Goal: Task Accomplishment & Management: Complete application form

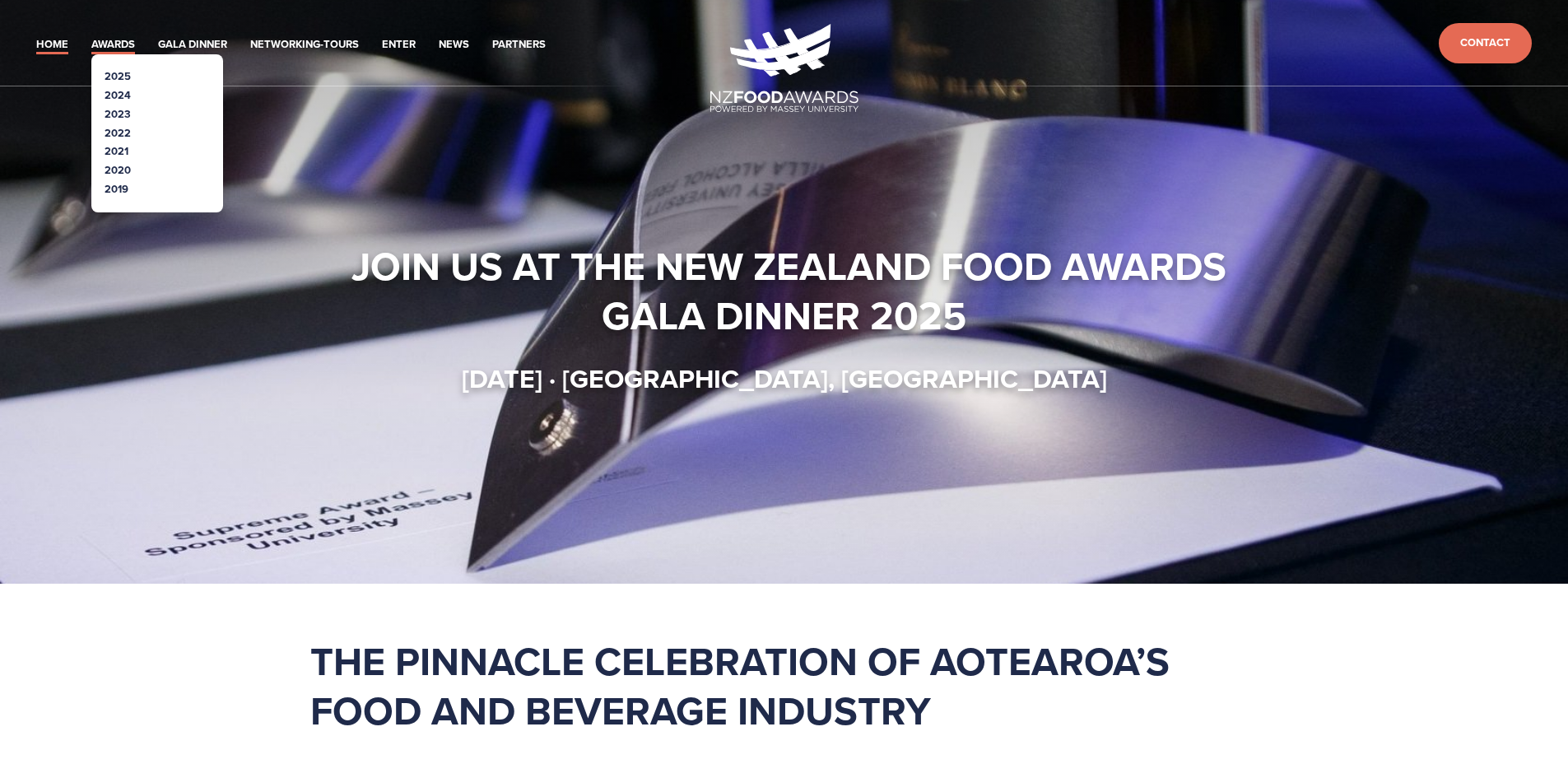
click at [134, 41] on link "Awards" at bounding box center [113, 45] width 44 height 19
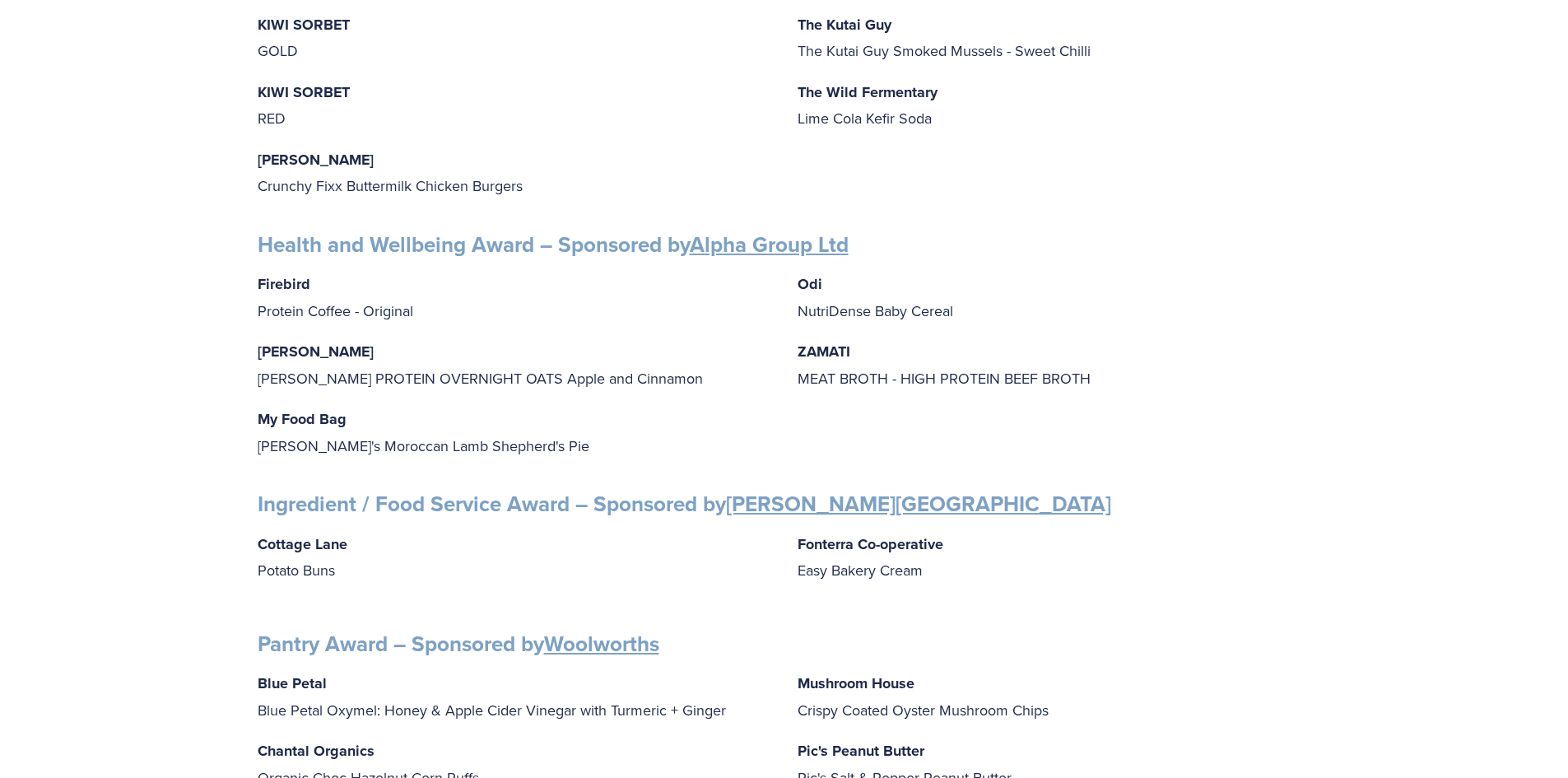
scroll to position [1729, 0]
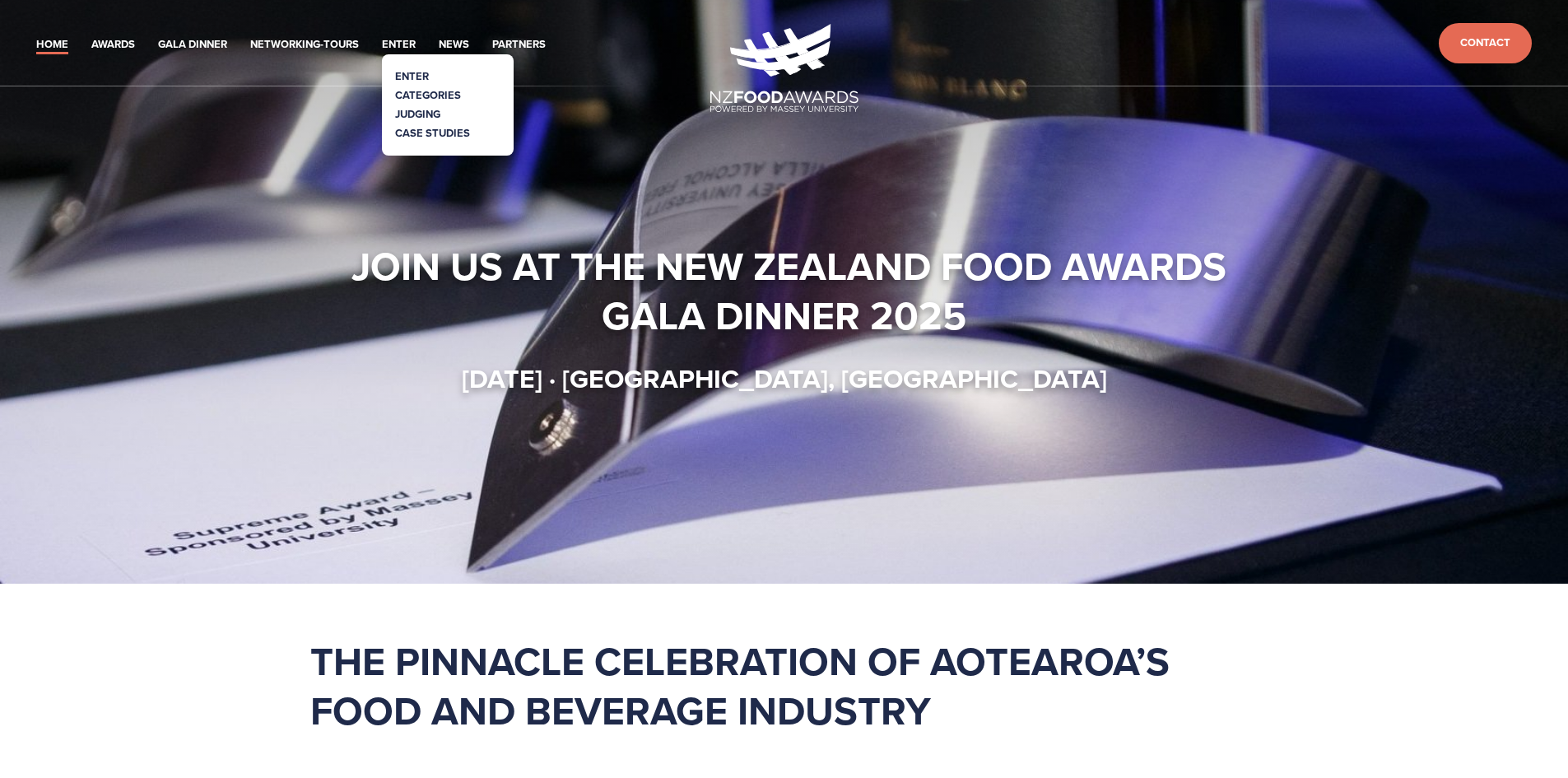
click at [410, 72] on link "Enter" at bounding box center [411, 76] width 34 height 16
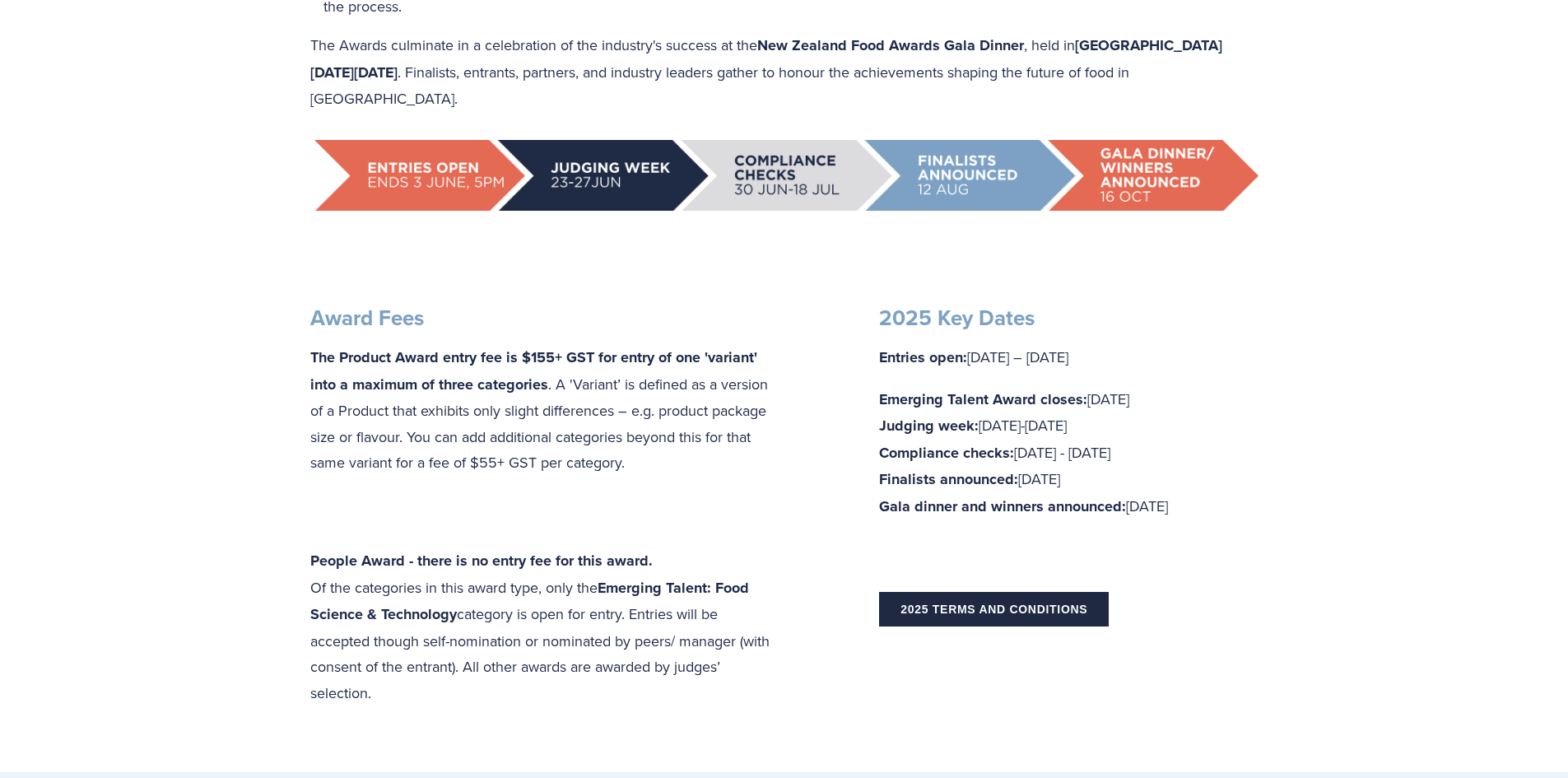
scroll to position [905, 0]
